Goal: Task Accomplishment & Management: Manage account settings

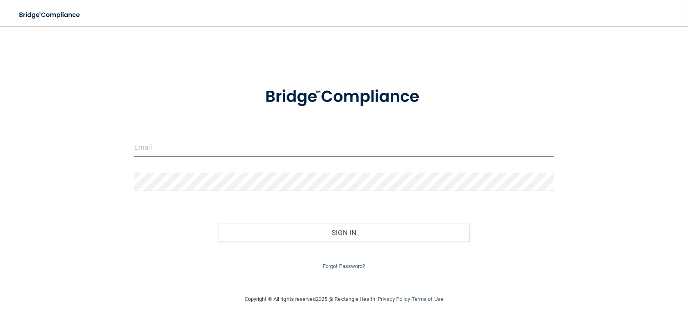
type input "[EMAIL_ADDRESS][DOMAIN_NAME]"
drag, startPoint x: 222, startPoint y: 149, endPoint x: 0, endPoint y: 113, distance: 224.7
click at [0, 113] on main "[EMAIL_ADDRESS][DOMAIN_NAME] Invalid email/password. You don't have permission …" at bounding box center [344, 173] width 688 height 294
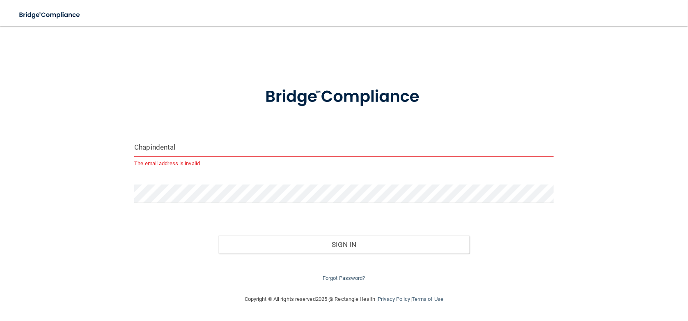
type input "[EMAIL_ADDRESS][DOMAIN_NAME]"
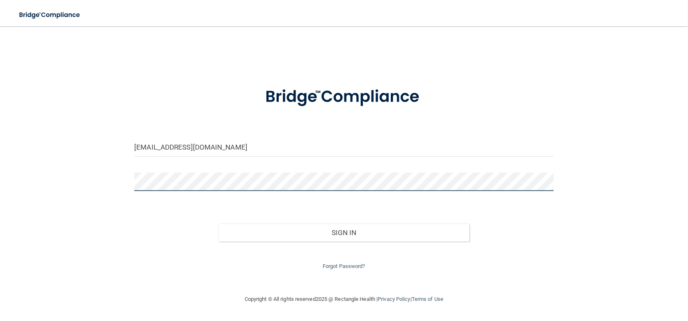
click at [66, 177] on div "[EMAIL_ADDRESS][DOMAIN_NAME] Invalid email/password. You don't have permission …" at bounding box center [343, 159] width 655 height 251
click at [218, 223] on button "Sign In" at bounding box center [344, 232] width 252 height 18
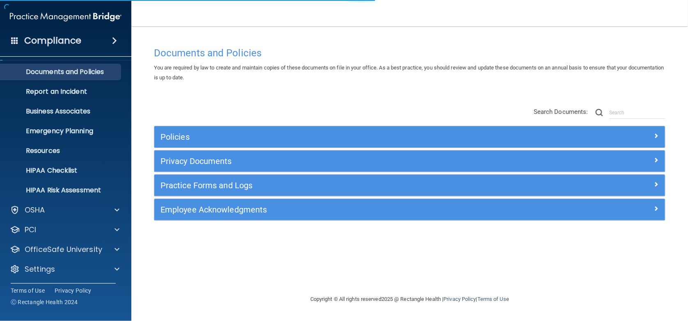
scroll to position [20, 0]
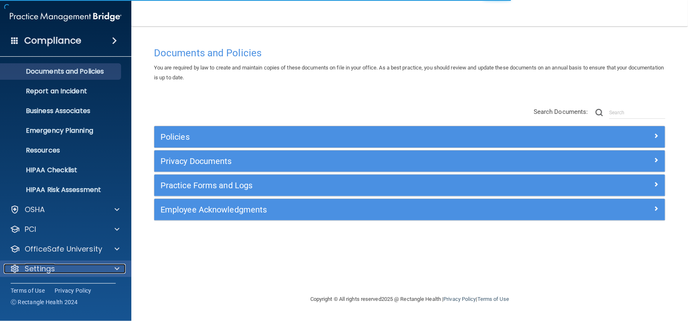
click at [44, 271] on p "Settings" at bounding box center [40, 269] width 30 height 10
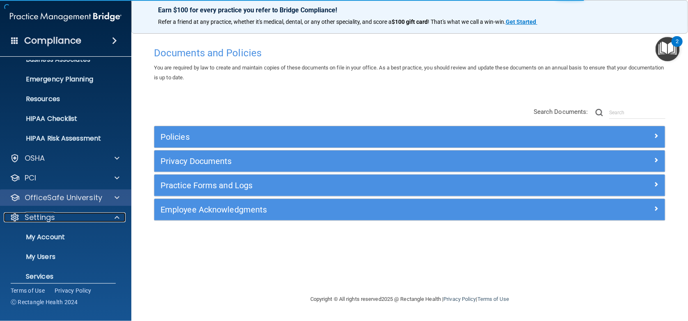
scroll to position [98, 0]
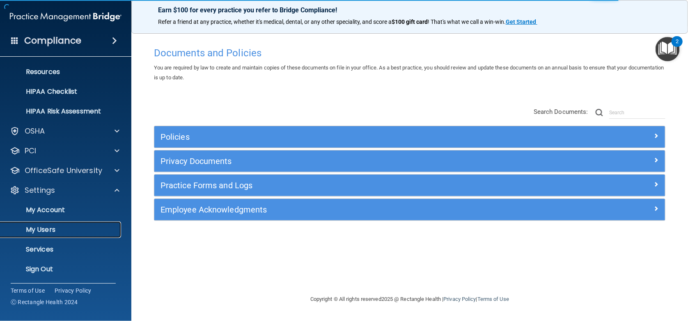
click at [50, 226] on p "My Users" at bounding box center [61, 229] width 112 height 8
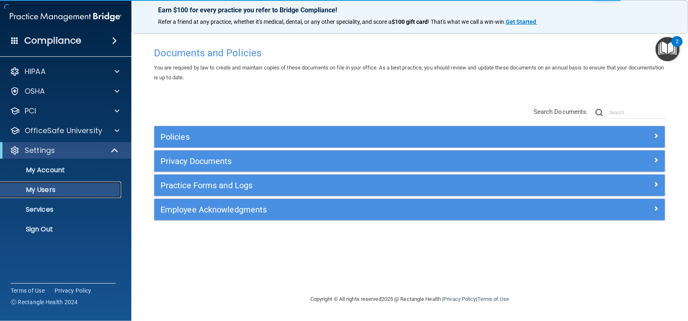
select select "20"
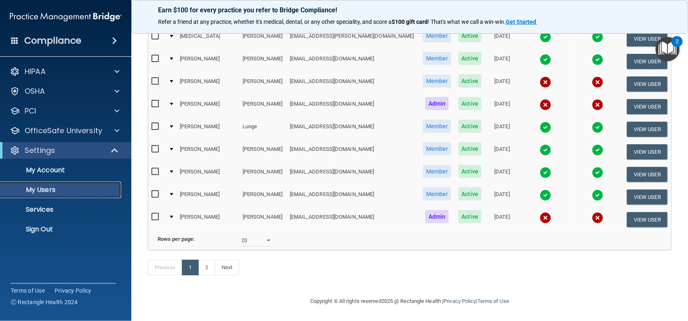
scroll to position [355, 0]
click at [208, 267] on link "2" at bounding box center [206, 268] width 17 height 16
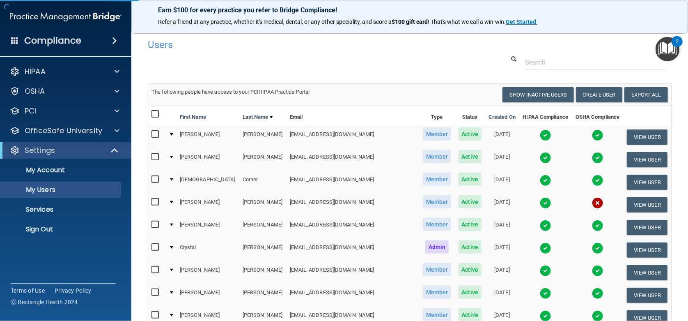
select select "20"
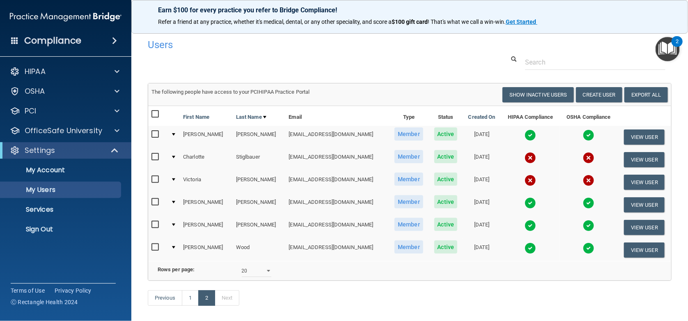
click at [154, 223] on input "checkbox" at bounding box center [156, 224] width 9 height 7
checkbox input "true"
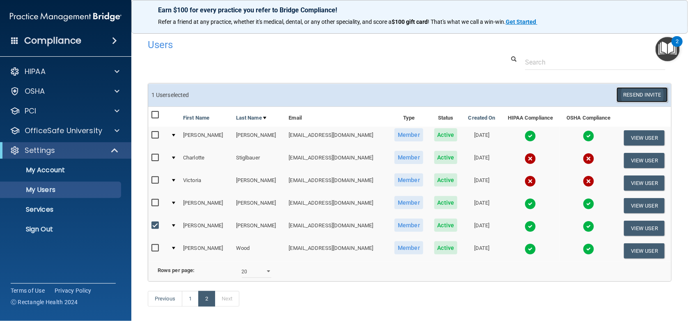
click at [628, 92] on button "Resend Invite" at bounding box center [642, 94] width 51 height 15
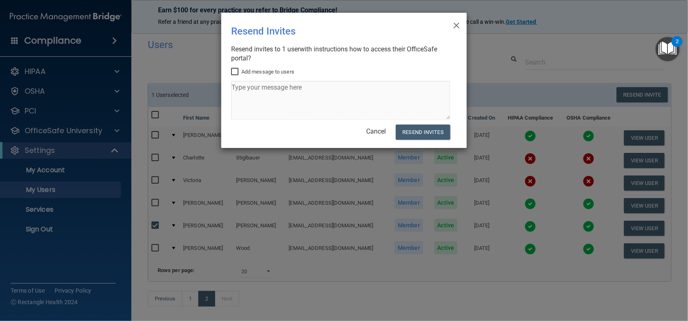
click at [234, 71] on input "Add message to users" at bounding box center [235, 72] width 9 height 7
checkbox input "true"
click at [245, 98] on textarea at bounding box center [340, 100] width 219 height 39
type textarea "P"
type textarea "OSHA"
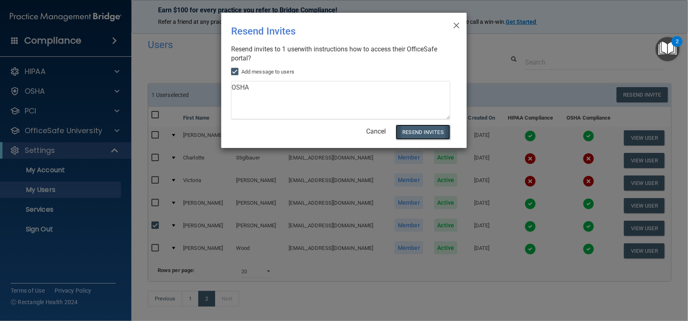
click at [421, 136] on button "Resend Invites" at bounding box center [423, 131] width 55 height 15
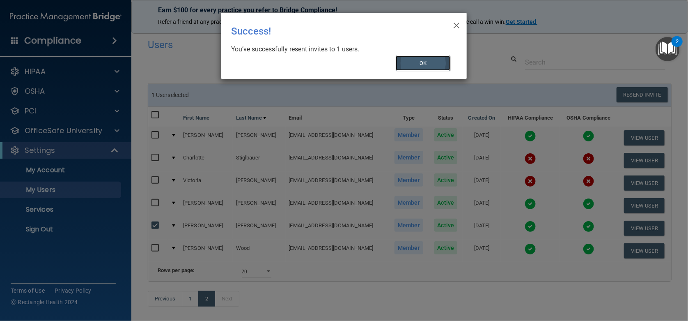
click at [425, 64] on button "OK" at bounding box center [423, 62] width 55 height 15
